Goal: Obtain resource: Download file/media

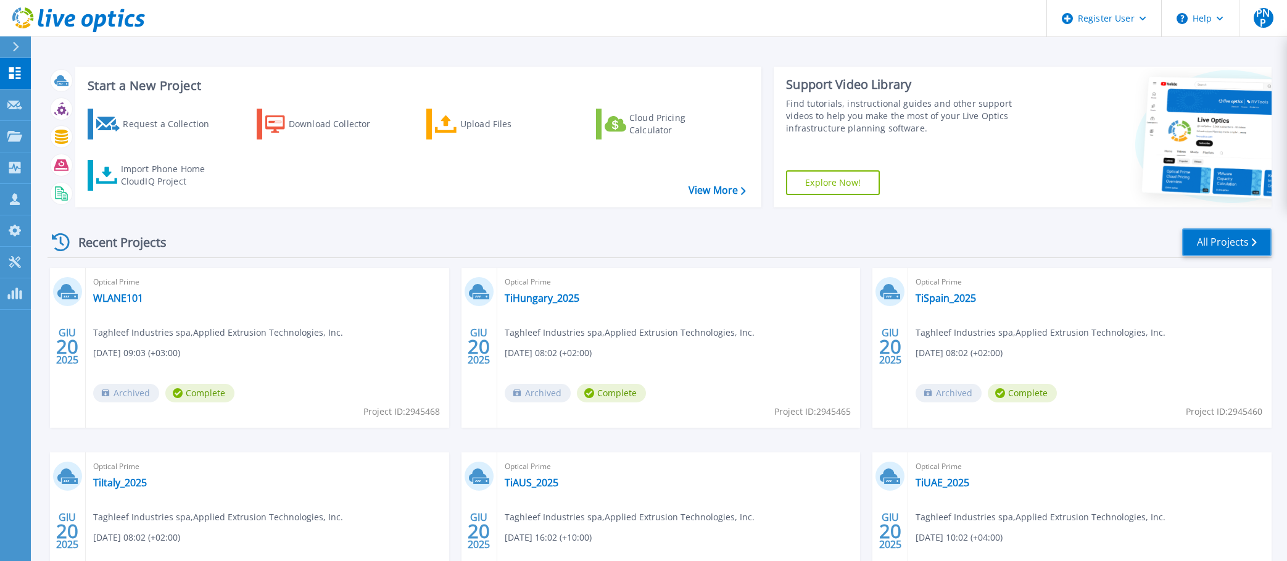
click at [1206, 235] on link "All Projects" at bounding box center [1226, 242] width 89 height 28
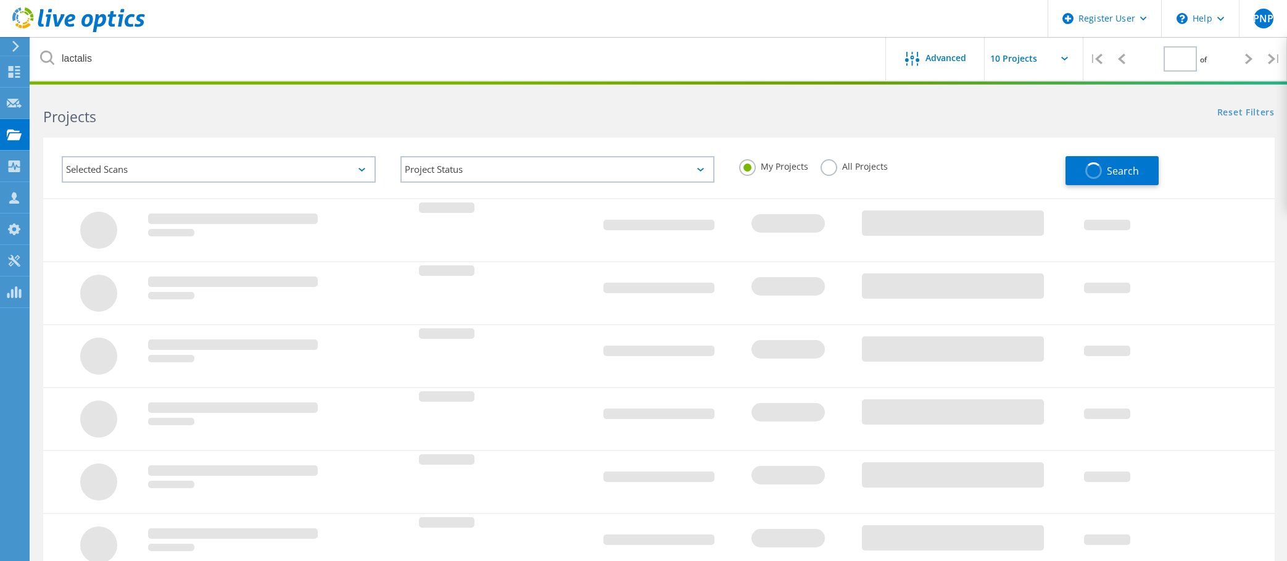
type input "1"
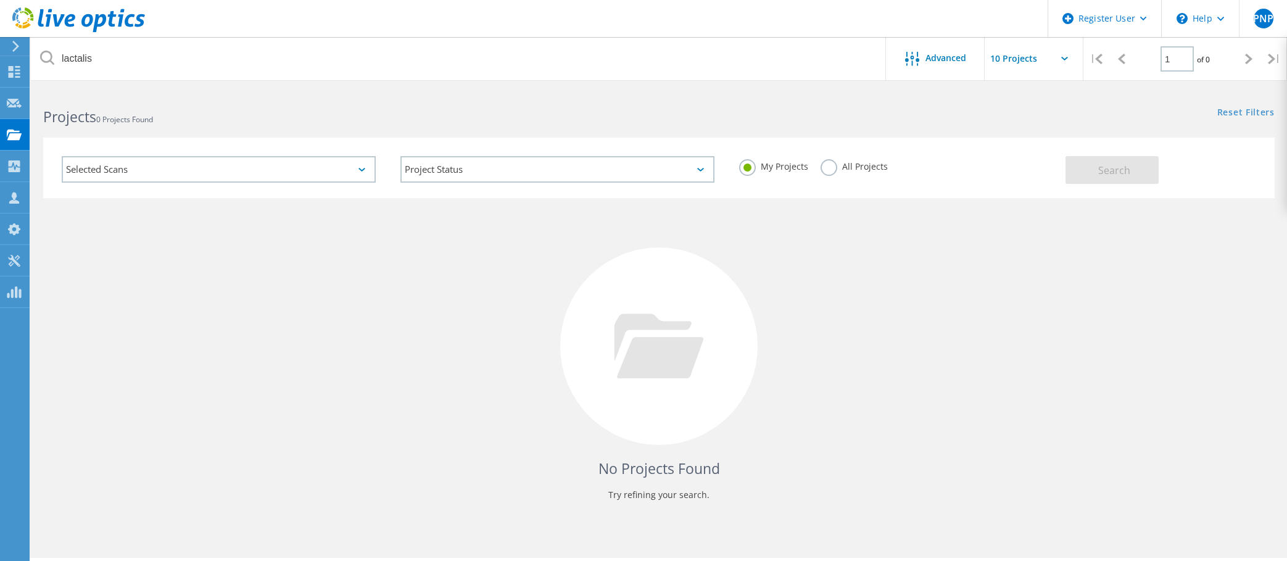
click at [823, 168] on label "All Projects" at bounding box center [854, 165] width 67 height 12
click at [0, 0] on input "All Projects" at bounding box center [0, 0] width 0 height 0
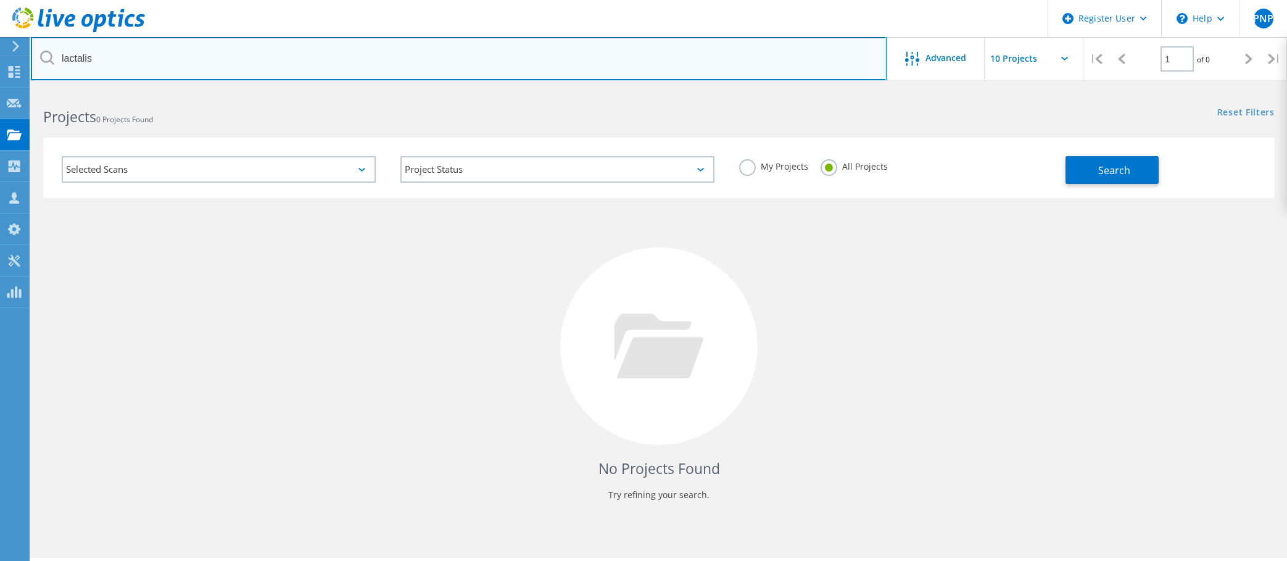
drag, startPoint x: 116, startPoint y: 56, endPoint x: -1, endPoint y: 52, distance: 117.3
click at [0, 52] on html "Register User \n Help Explore Helpful Articles Contact Support PNP Dell User [P…" at bounding box center [643, 297] width 1287 height 595
type input "[PERSON_NAME]"
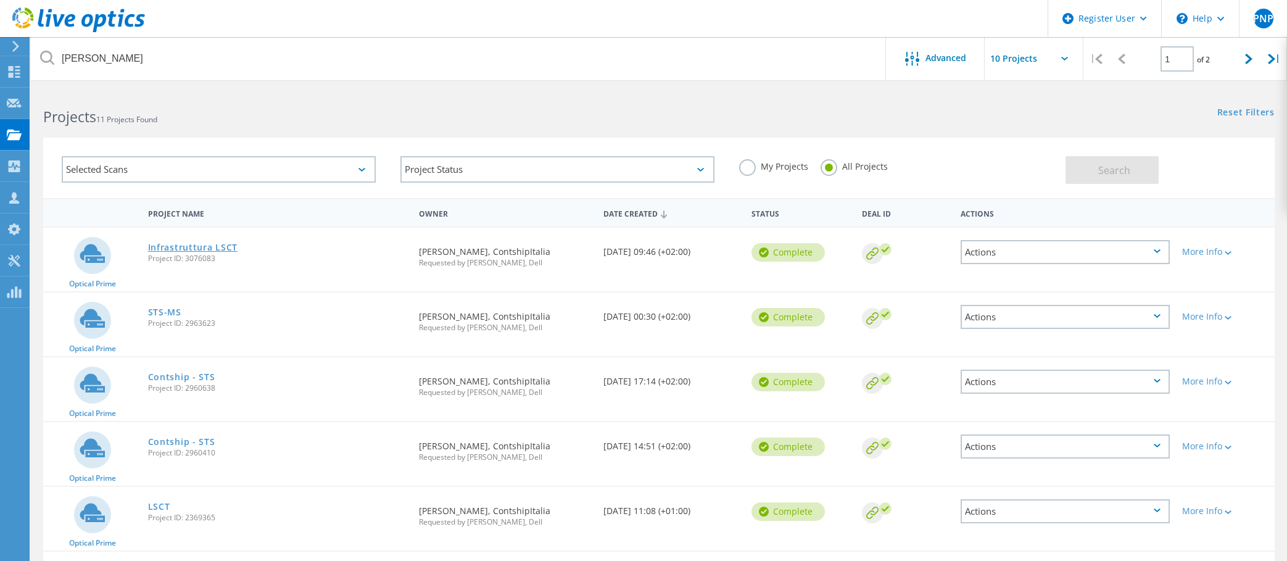
click at [228, 246] on link "Infrastruttura LSCT" at bounding box center [192, 247] width 89 height 9
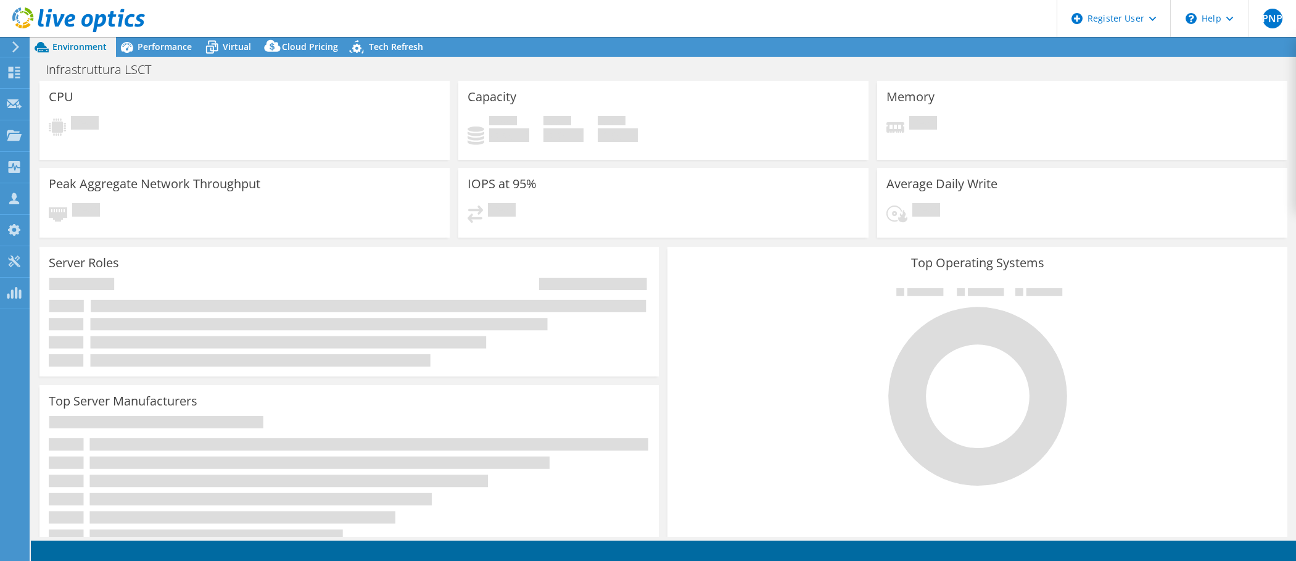
select select "USD"
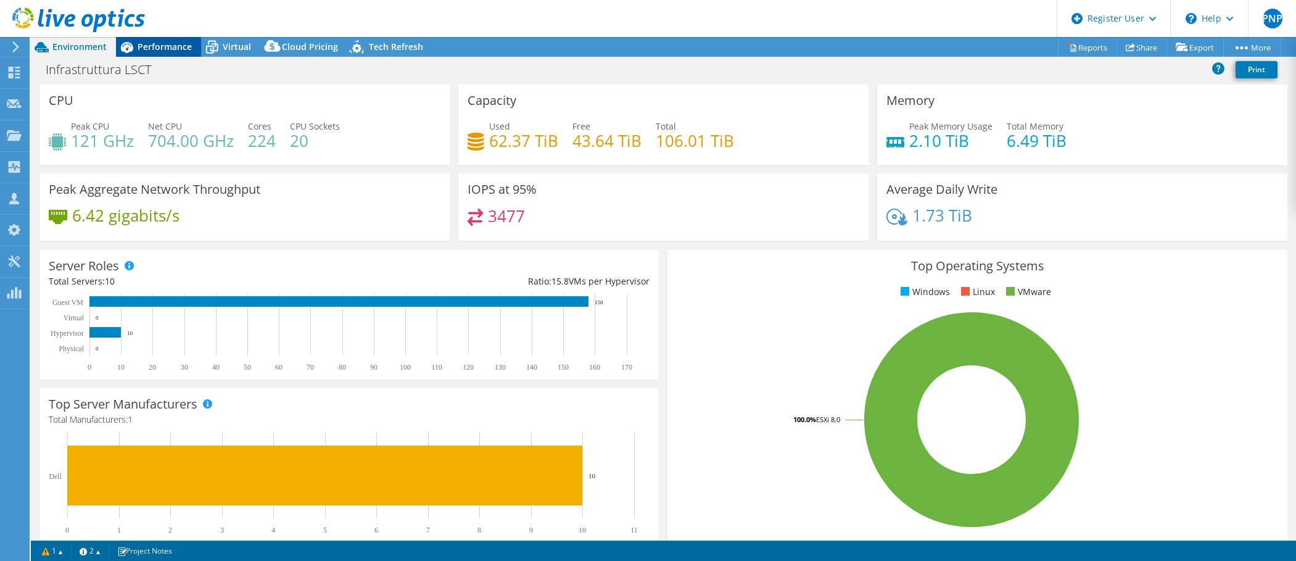
click at [162, 45] on span "Performance" at bounding box center [165, 47] width 54 height 12
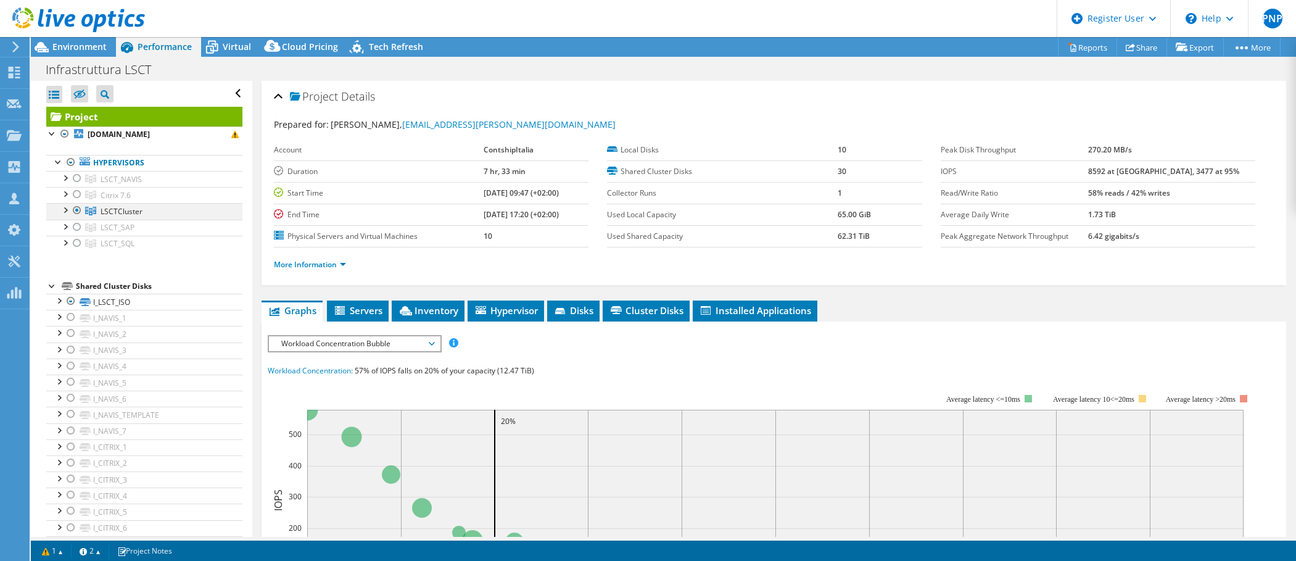
click at [66, 208] on div at bounding box center [65, 209] width 12 height 12
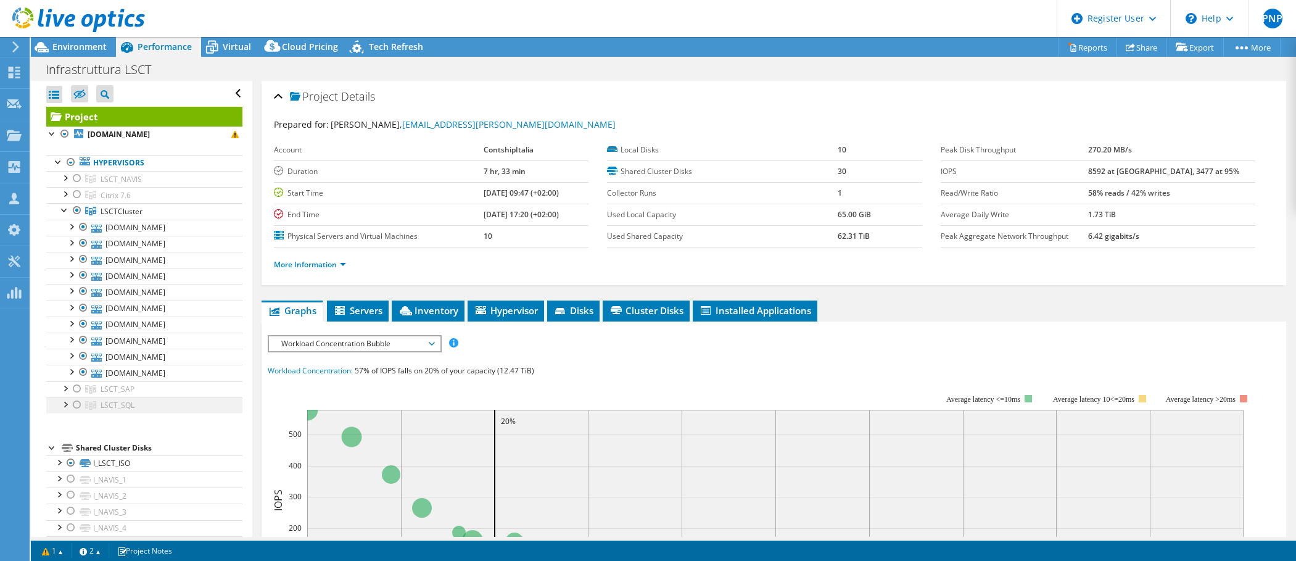
click at [64, 402] on div at bounding box center [65, 403] width 12 height 12
click at [65, 389] on div at bounding box center [65, 387] width 12 height 12
click at [64, 178] on div at bounding box center [65, 177] width 12 height 12
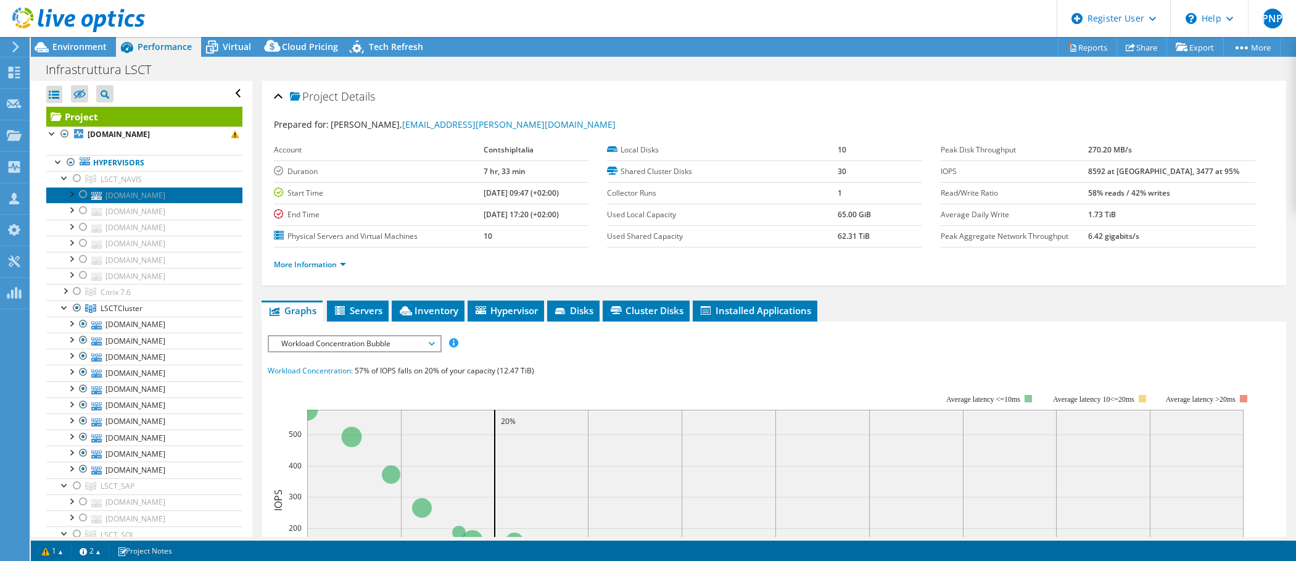
click at [124, 194] on link "esx09p.contship.net" at bounding box center [144, 195] width 196 height 16
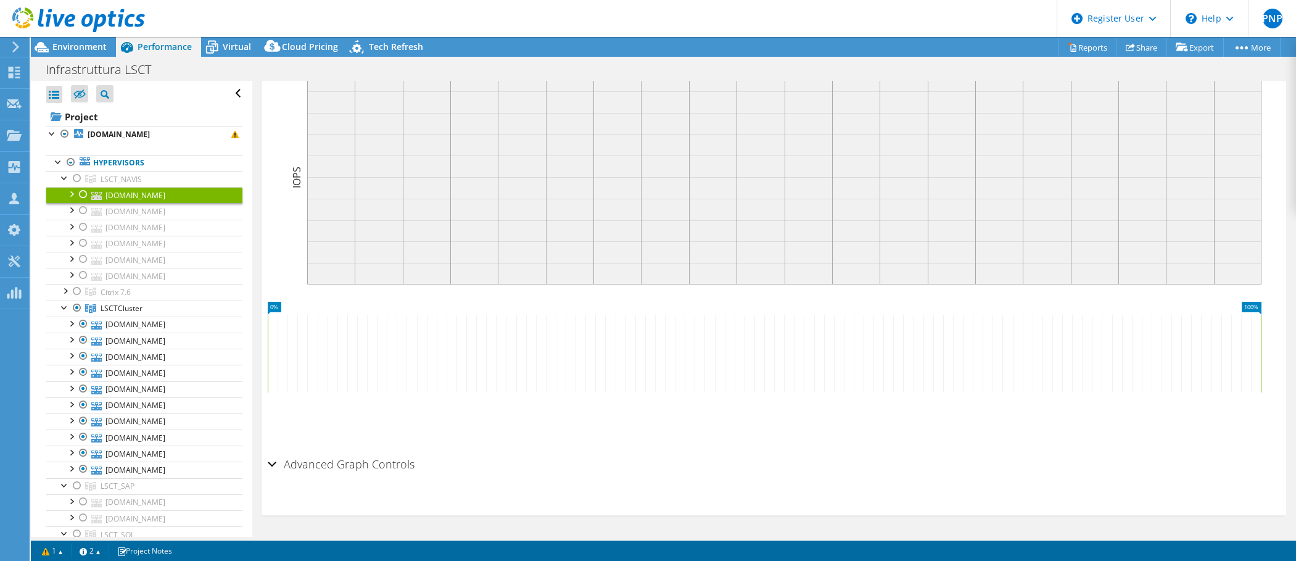
scroll to position [30, 0]
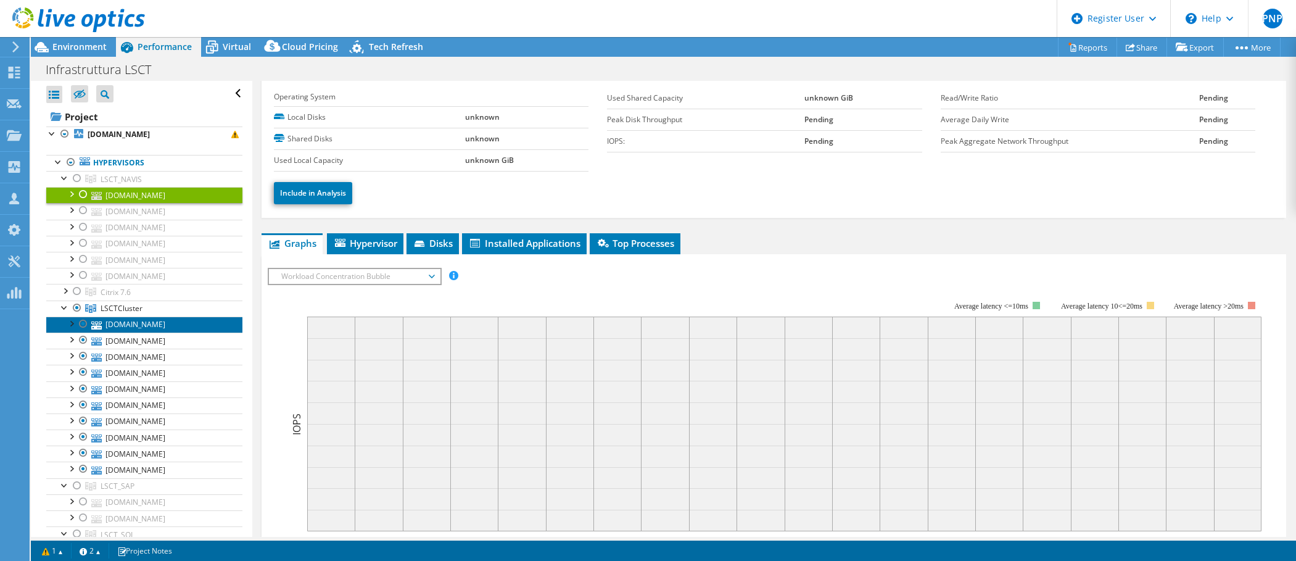
click at [168, 327] on link "esx12t.contship.net" at bounding box center [144, 325] width 196 height 16
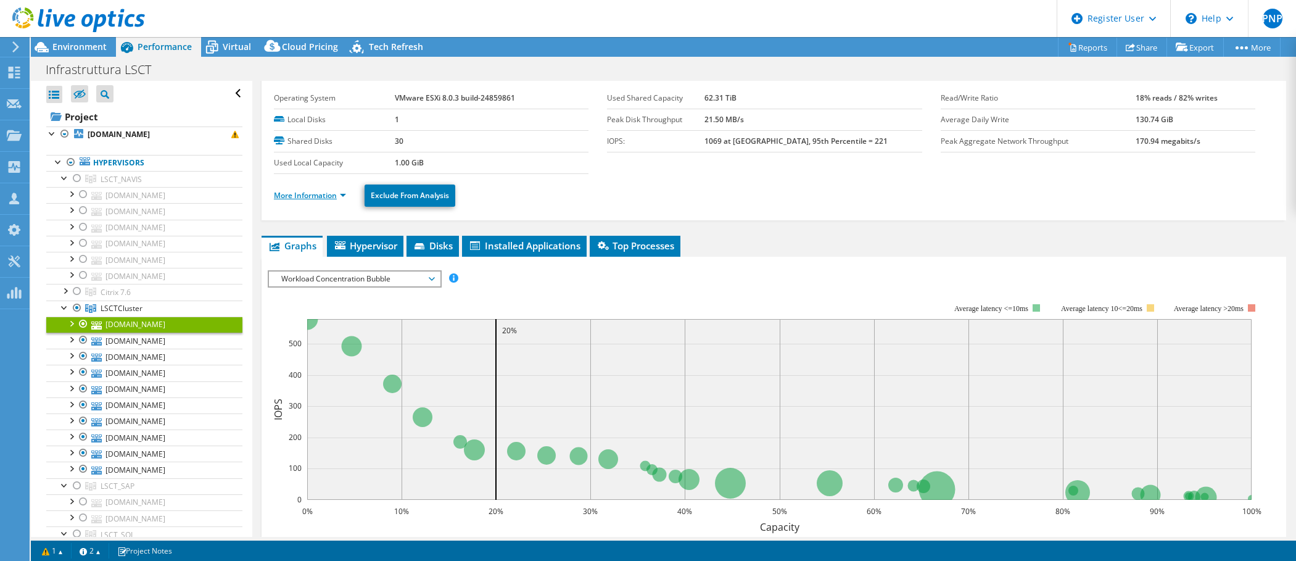
click at [344, 196] on link "More Information" at bounding box center [310, 195] width 72 height 10
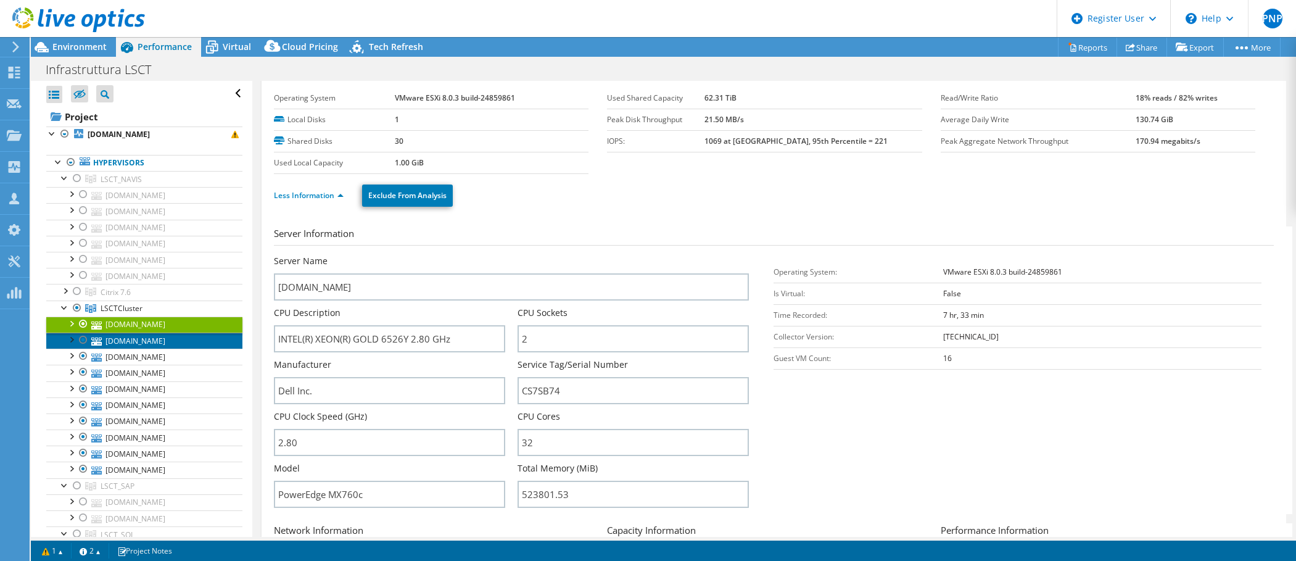
click at [172, 341] on link "esx01t.contship.net" at bounding box center [144, 341] width 196 height 16
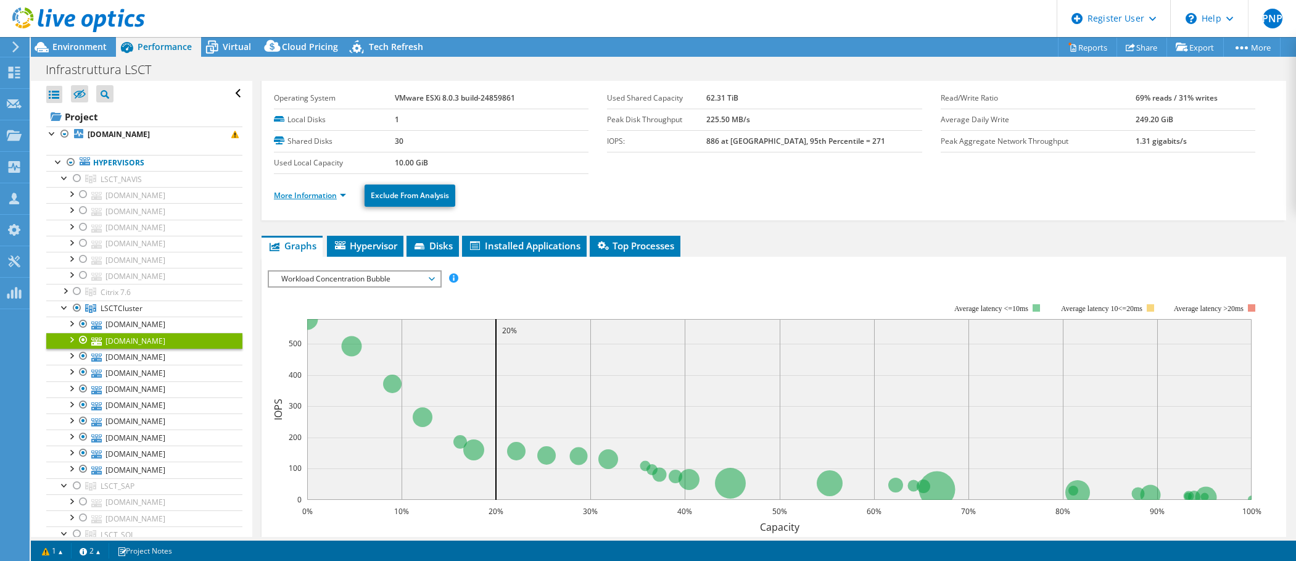
click at [342, 196] on link "More Information" at bounding box center [310, 195] width 72 height 10
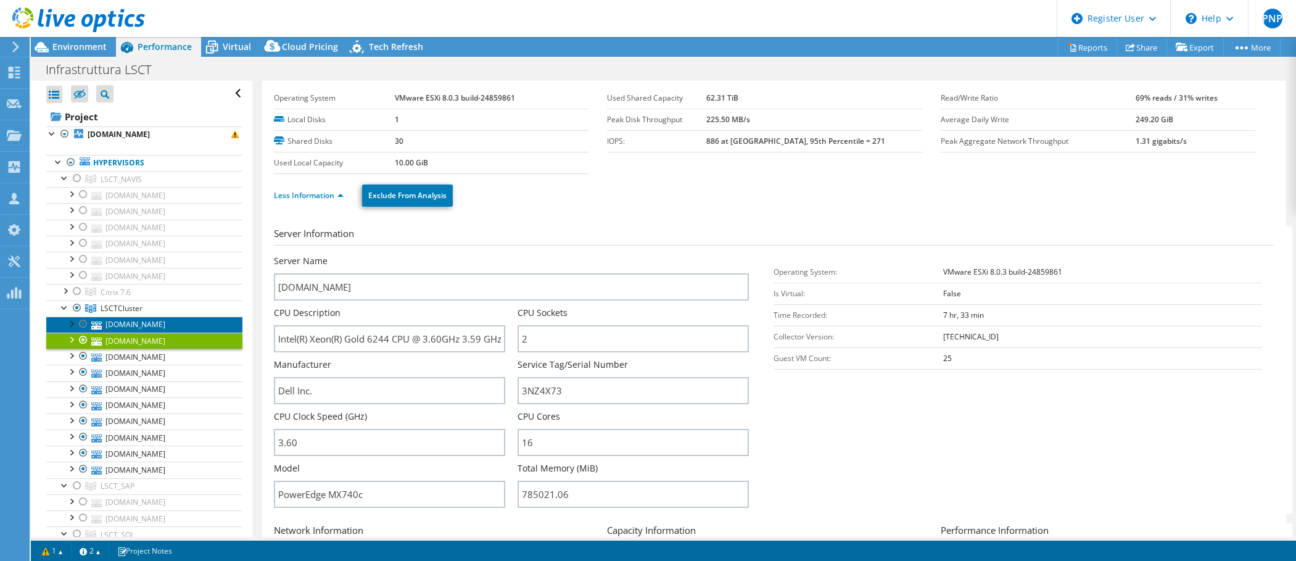
click at [151, 325] on link "esx12t.contship.net" at bounding box center [144, 325] width 196 height 16
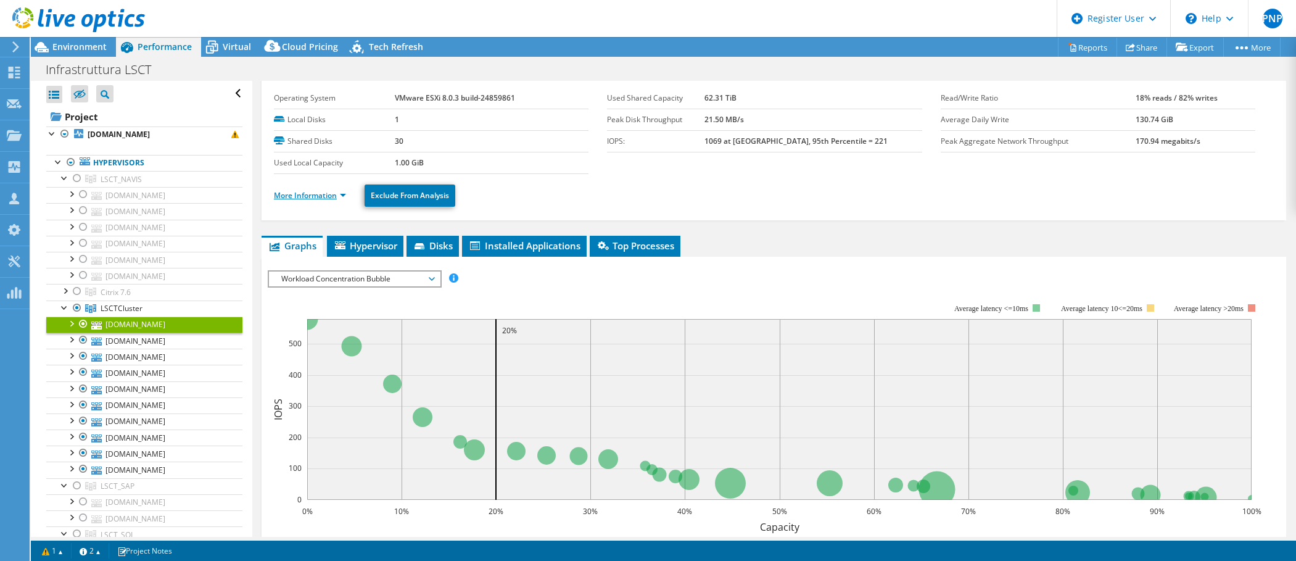
click at [343, 193] on link "More Information" at bounding box center [310, 195] width 72 height 10
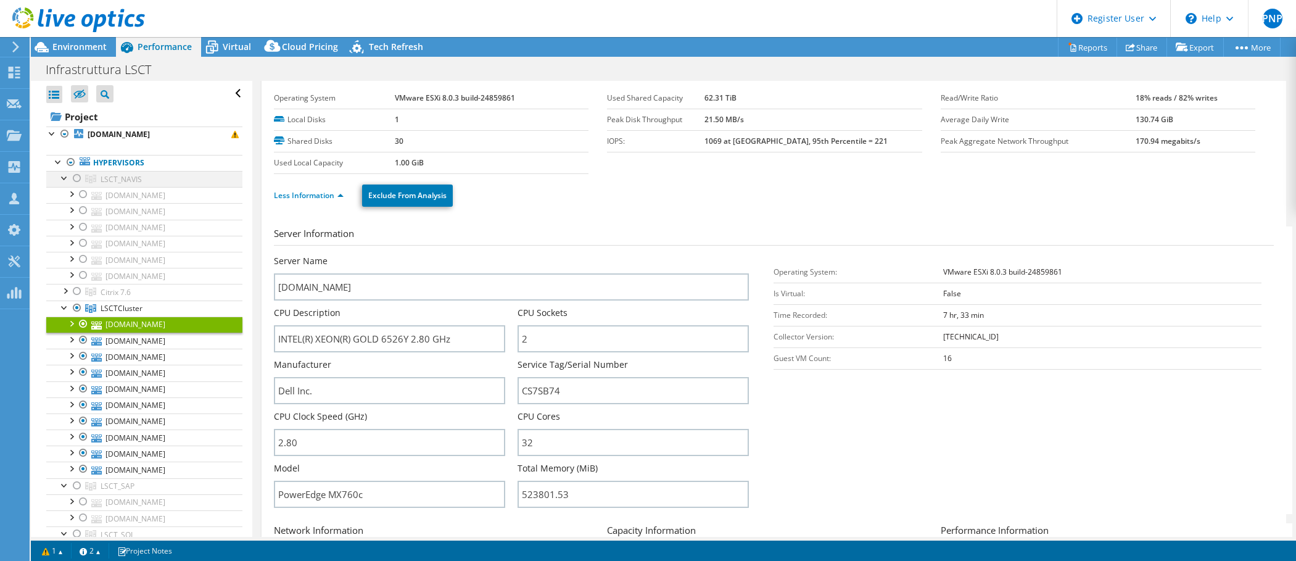
click at [76, 178] on div at bounding box center [77, 178] width 12 height 15
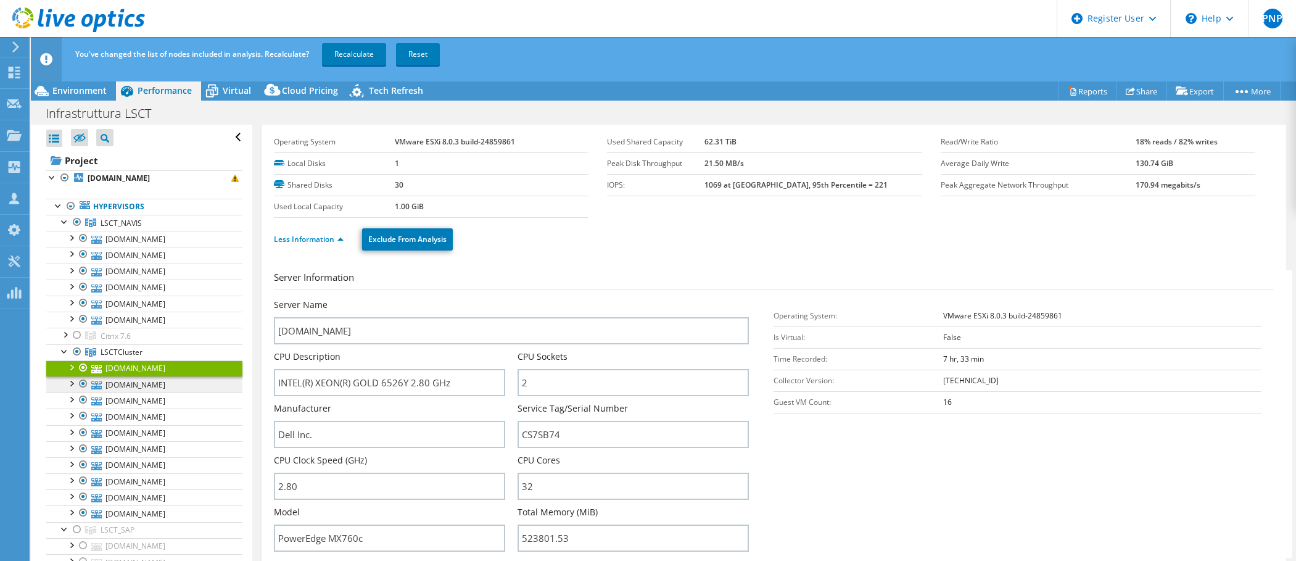
scroll to position [62, 0]
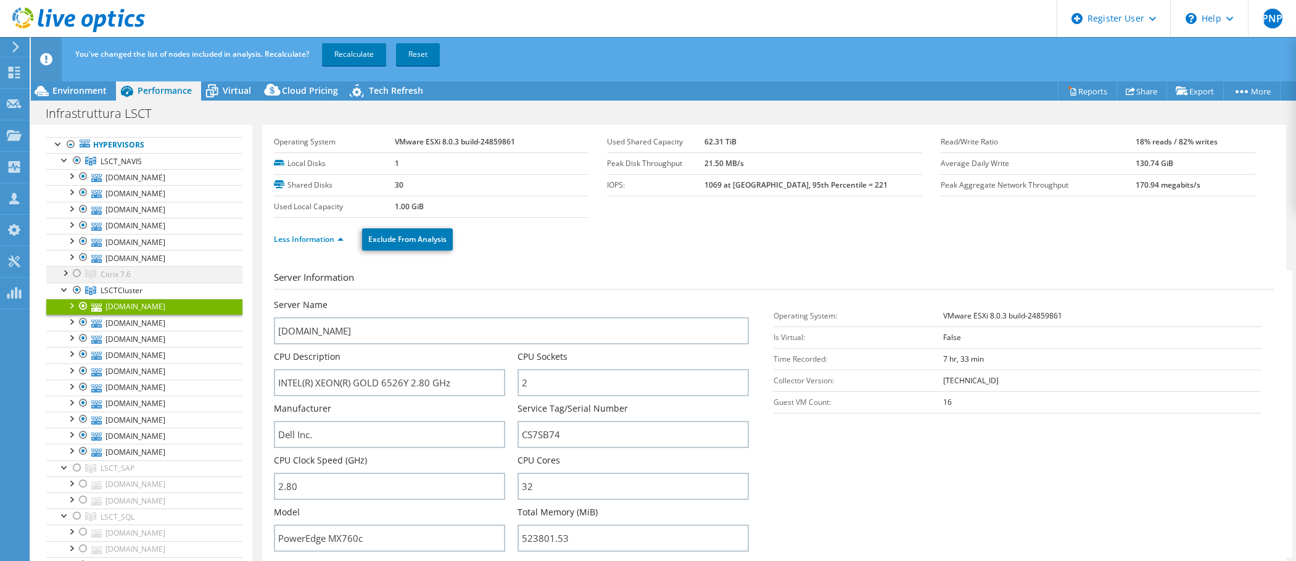
click at [64, 271] on div at bounding box center [65, 272] width 12 height 12
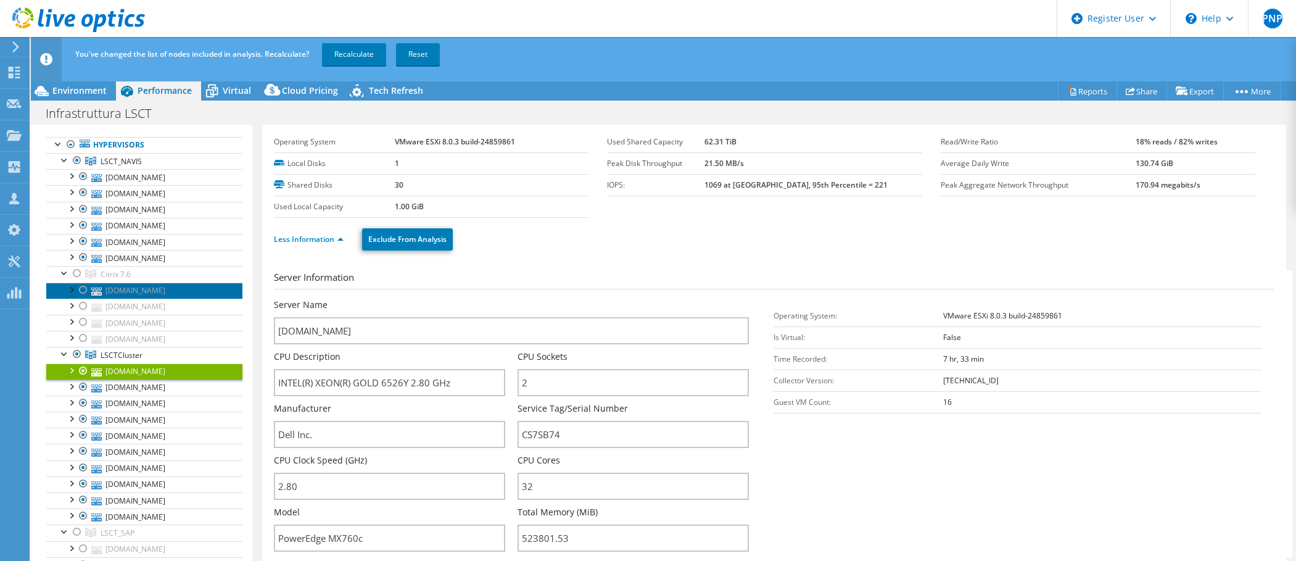
click at [153, 291] on link "esx07t.contship.net" at bounding box center [144, 291] width 196 height 16
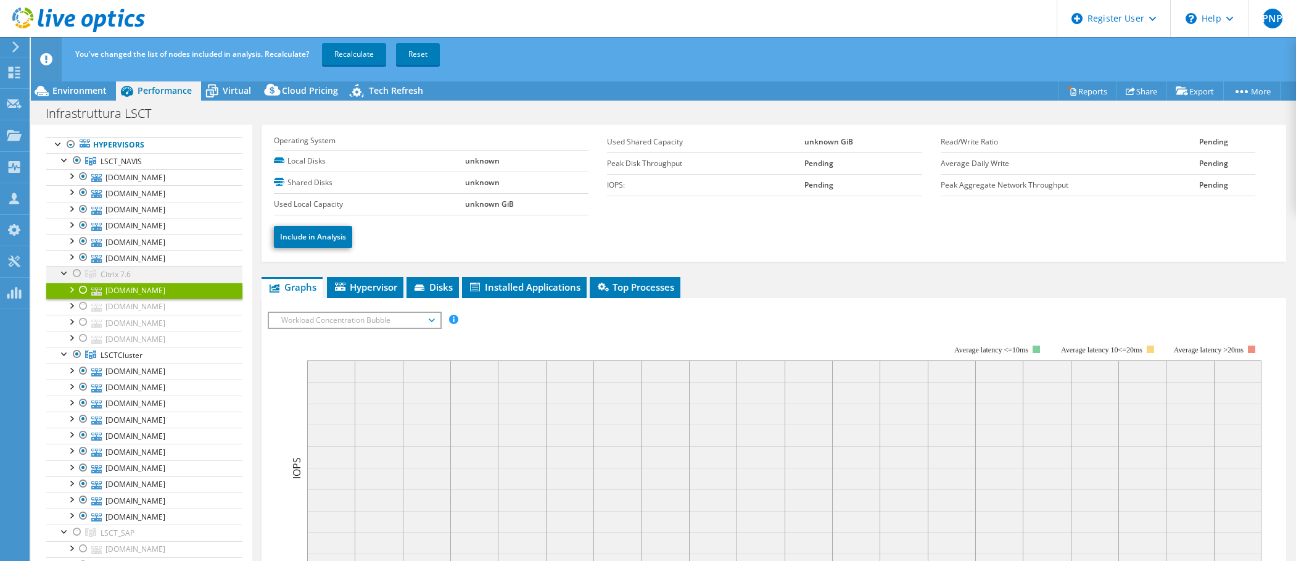
click at [77, 271] on div at bounding box center [77, 273] width 12 height 15
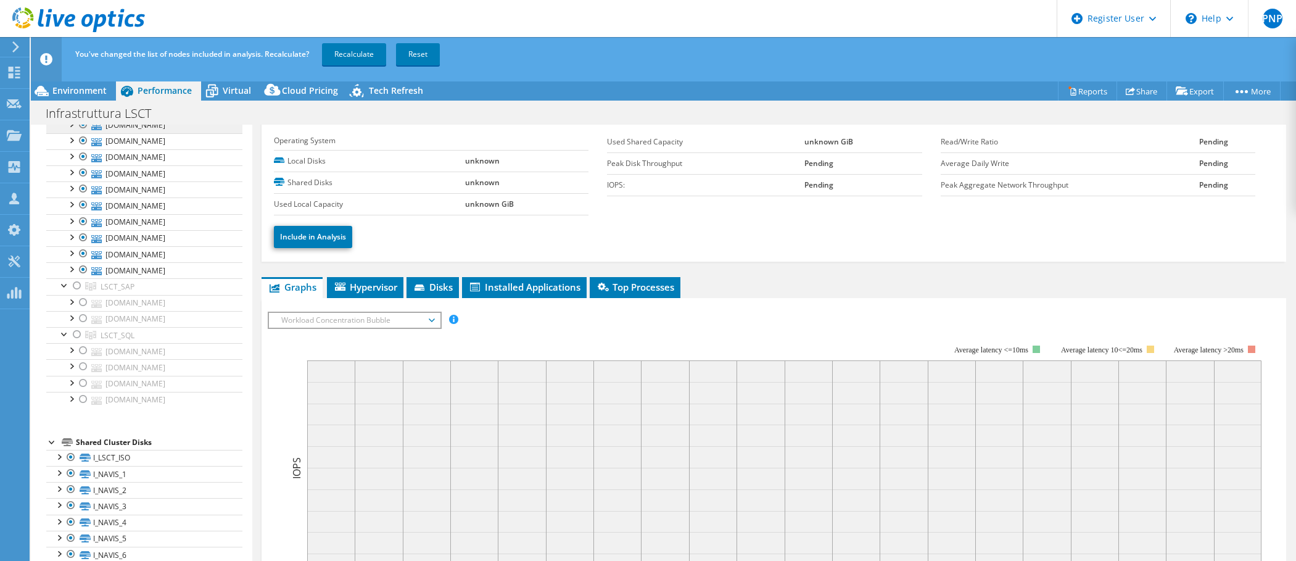
scroll to position [308, 0]
drag, startPoint x: 77, startPoint y: 285, endPoint x: 109, endPoint y: 298, distance: 34.6
click at [77, 285] on div at bounding box center [77, 285] width 12 height 15
click at [76, 334] on div at bounding box center [77, 333] width 12 height 15
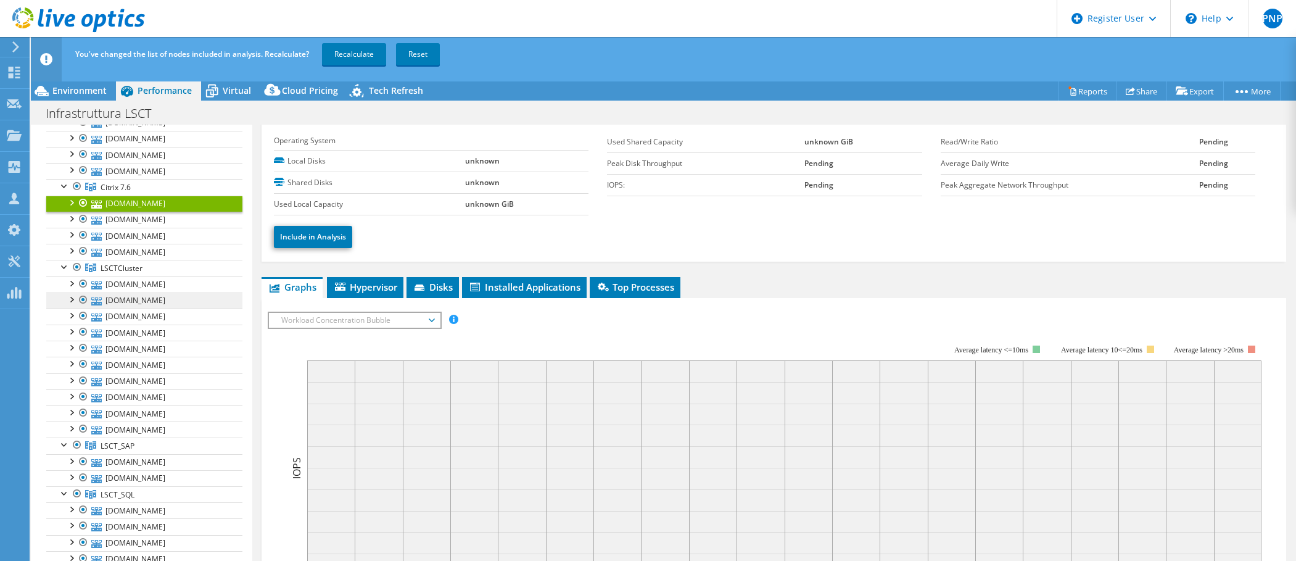
scroll to position [62, 0]
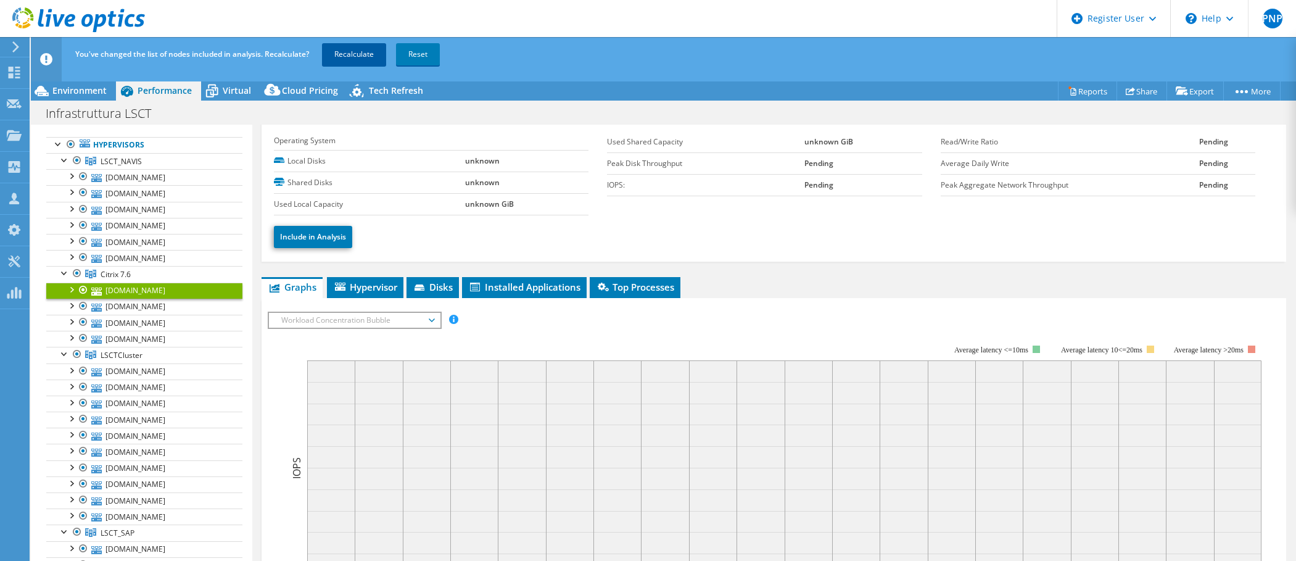
click at [354, 56] on link "Recalculate" at bounding box center [354, 54] width 64 height 22
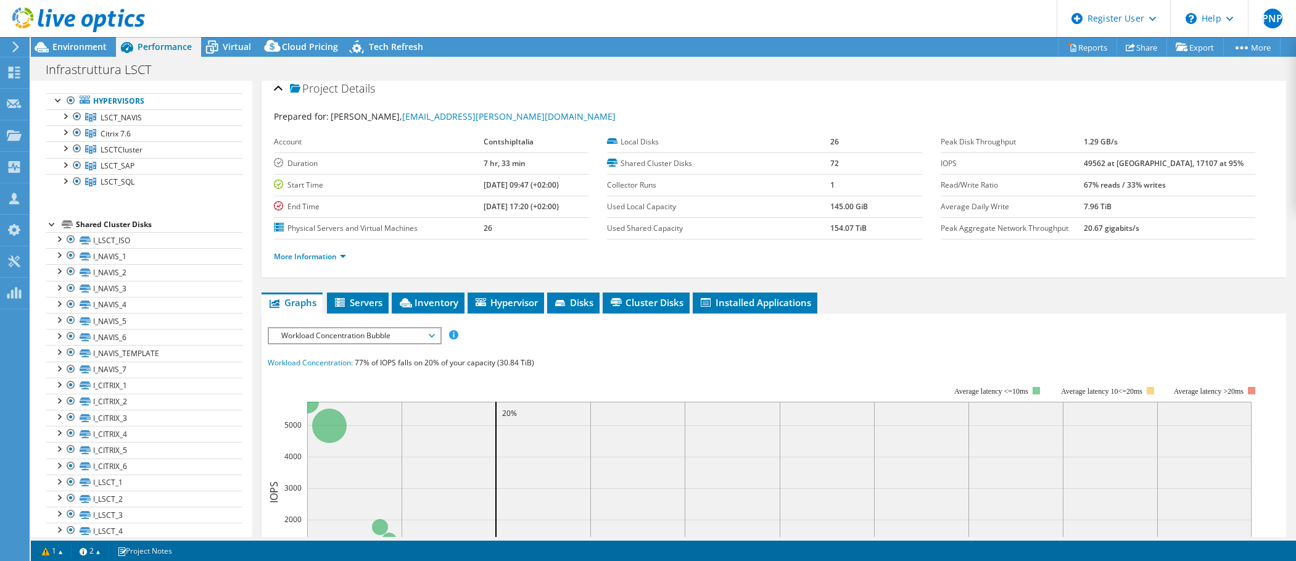
scroll to position [0, 0]
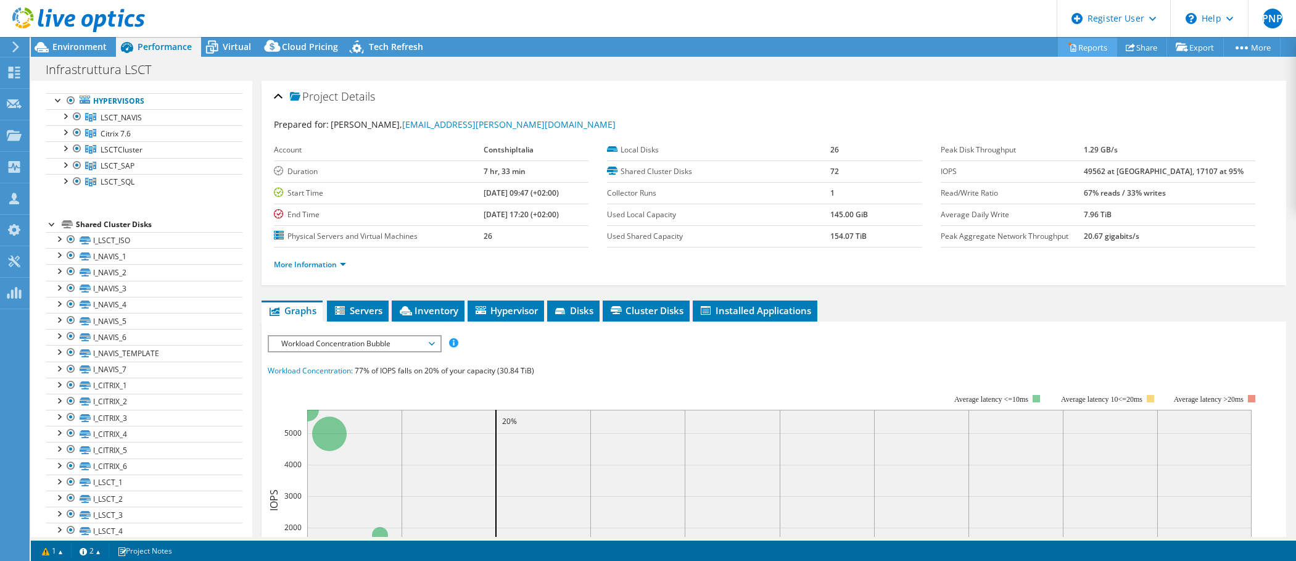
click at [1085, 51] on link "Reports" at bounding box center [1087, 47] width 59 height 19
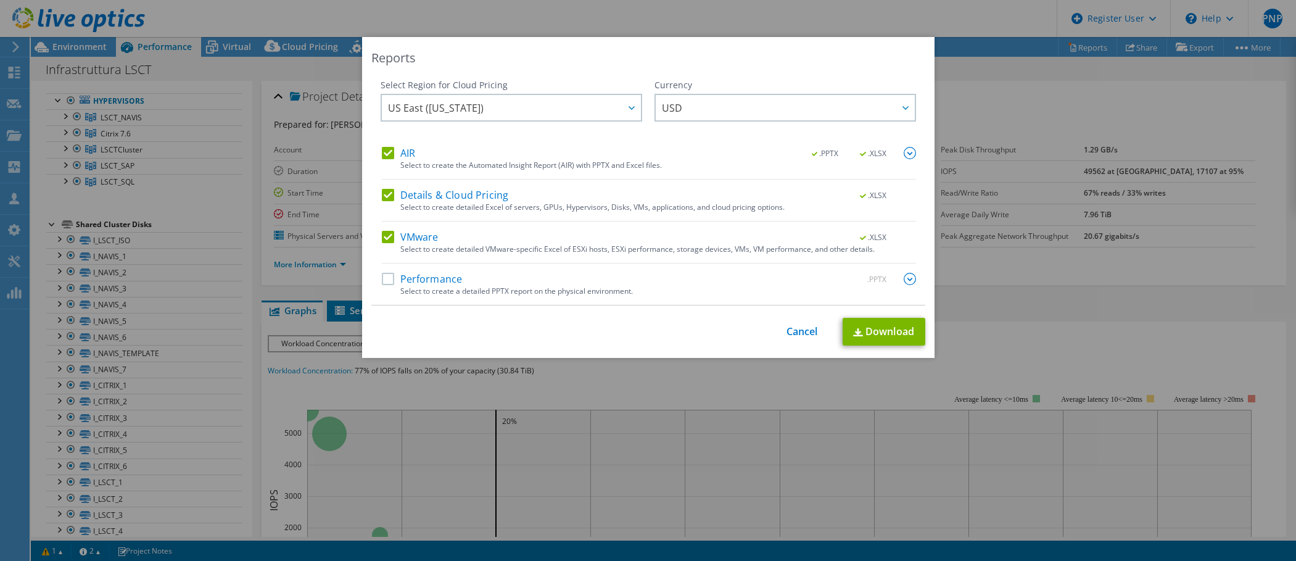
click at [383, 193] on label "Details & Cloud Pricing" at bounding box center [445, 195] width 127 height 12
click at [0, 0] on input "Details & Cloud Pricing" at bounding box center [0, 0] width 0 height 0
click at [871, 329] on link "Download" at bounding box center [884, 332] width 83 height 28
drag, startPoint x: 703, startPoint y: 136, endPoint x: 711, endPoint y: 130, distance: 10.1
click at [703, 136] on div "Currency ARS AUD BRL CAD CHF CLP CNY DKK EUR GBP HKD HUF INR JPY MXN MYR NOK NZ…" at bounding box center [786, 113] width 262 height 68
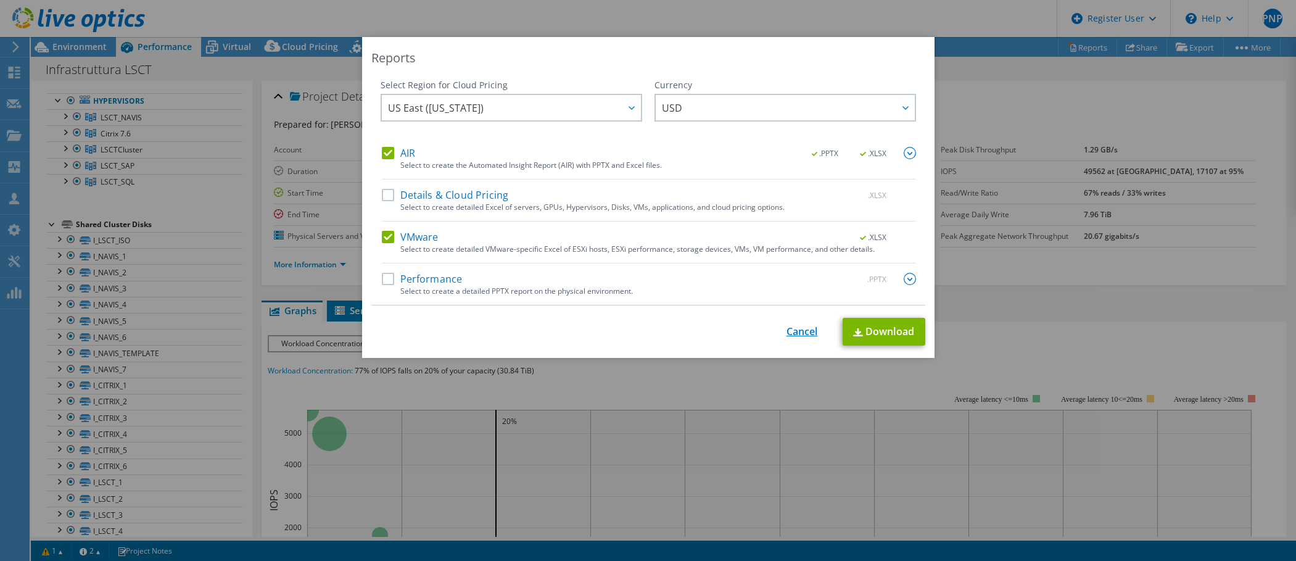
click at [797, 330] on link "Cancel" at bounding box center [802, 332] width 31 height 12
